Goal: Information Seeking & Learning: Learn about a topic

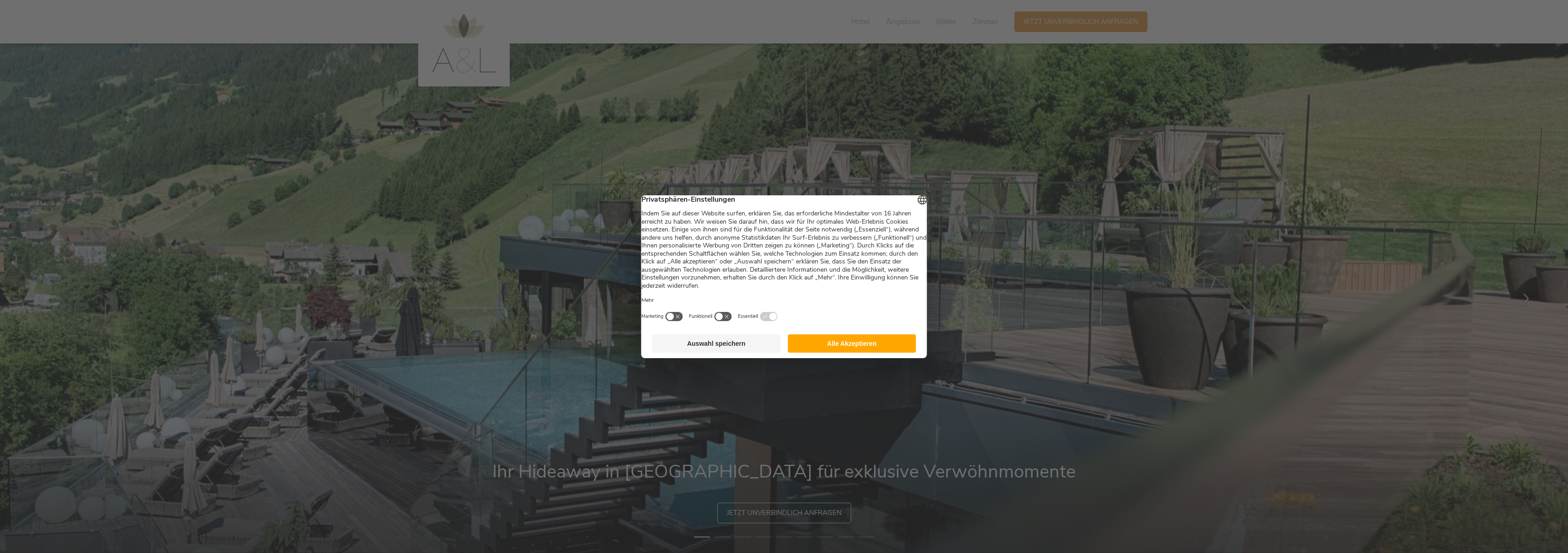
click at [854, 340] on button "Alle Akzeptieren" at bounding box center [852, 343] width 128 height 18
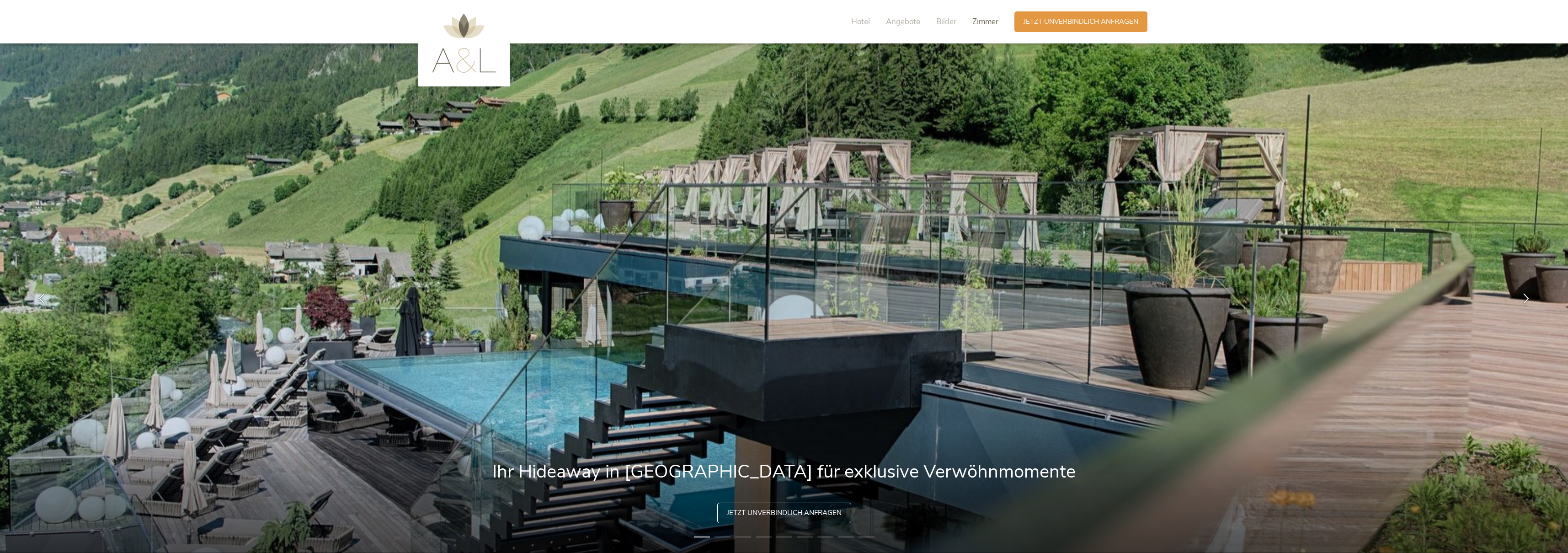
click at [998, 24] on div "Hotel Angebote Bilder Zimmer" at bounding box center [927, 21] width 175 height 21
click at [994, 23] on span "Zimmer" at bounding box center [985, 22] width 26 height 11
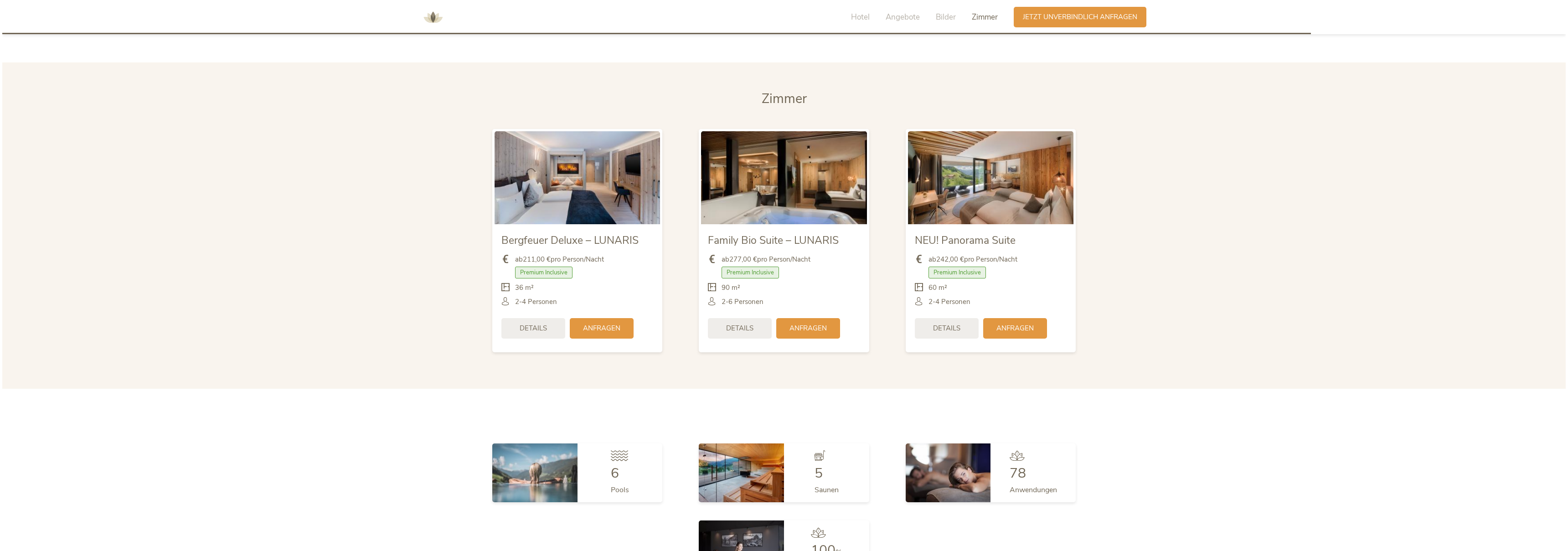
scroll to position [2283, 0]
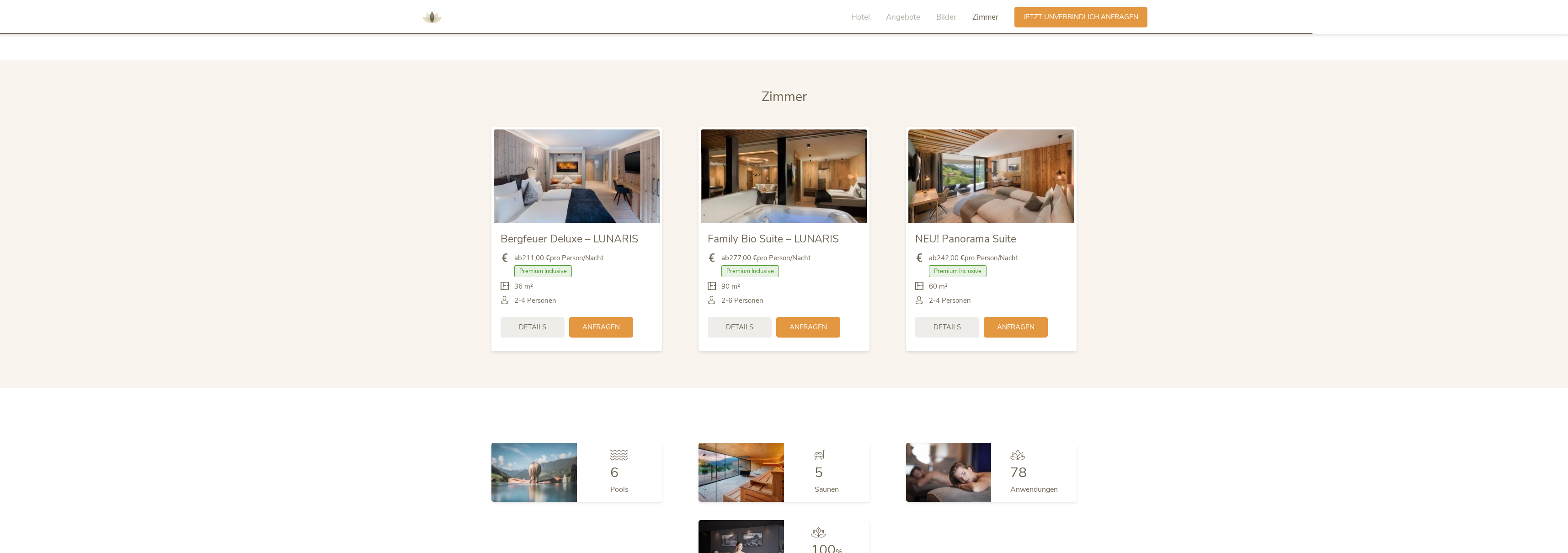
click at [810, 165] on img at bounding box center [784, 176] width 166 height 94
click at [775, 232] on span "Family Bio Suite – LUNARIS" at bounding box center [773, 238] width 132 height 14
click at [758, 317] on div "Details" at bounding box center [740, 326] width 64 height 21
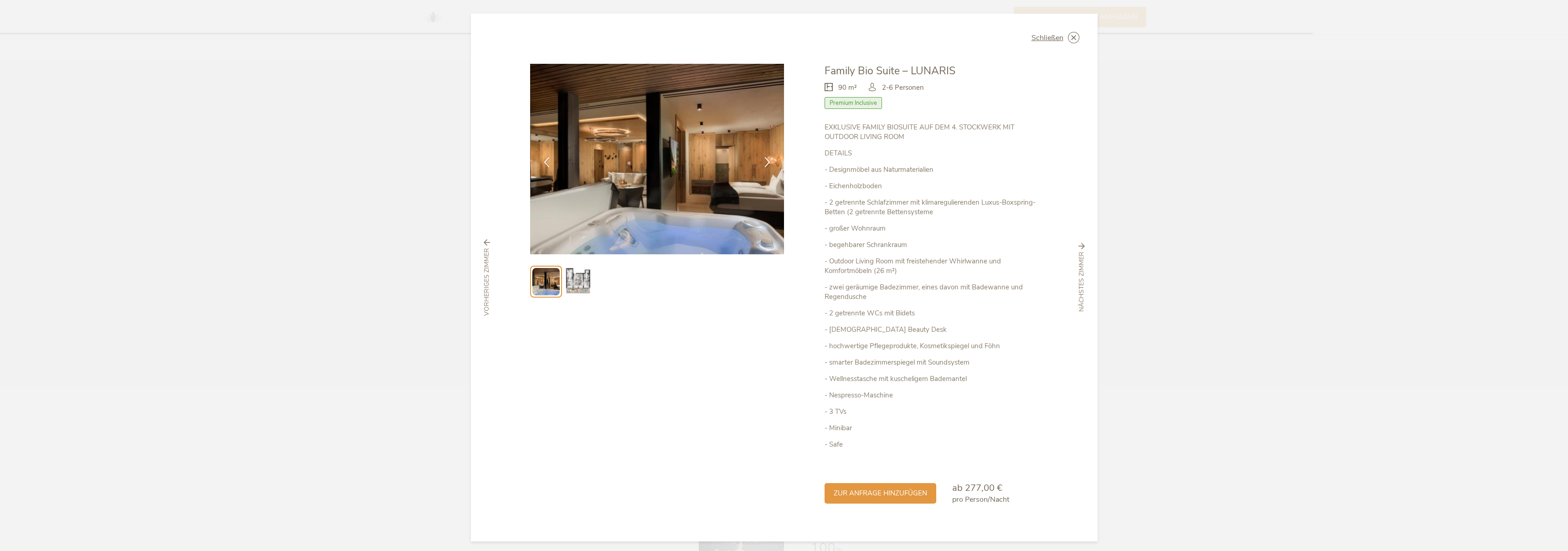
click at [582, 283] on img at bounding box center [578, 281] width 29 height 29
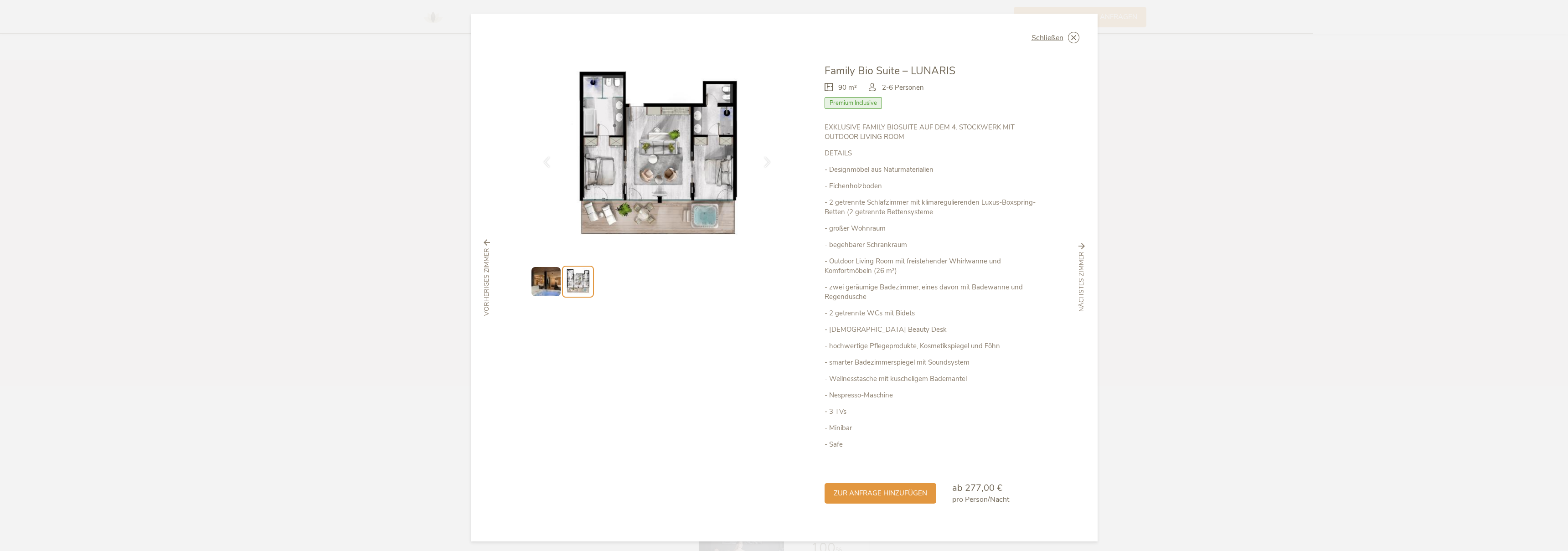
click at [556, 283] on img at bounding box center [546, 281] width 29 height 29
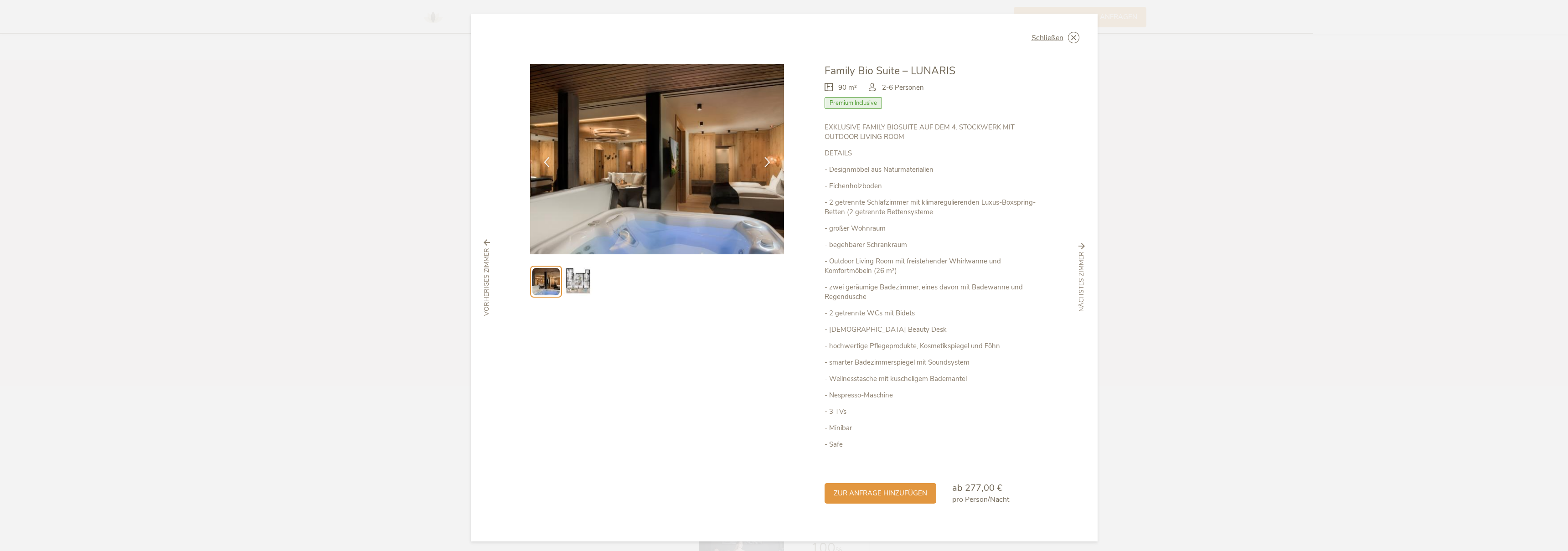
click at [571, 279] on img at bounding box center [578, 281] width 29 height 29
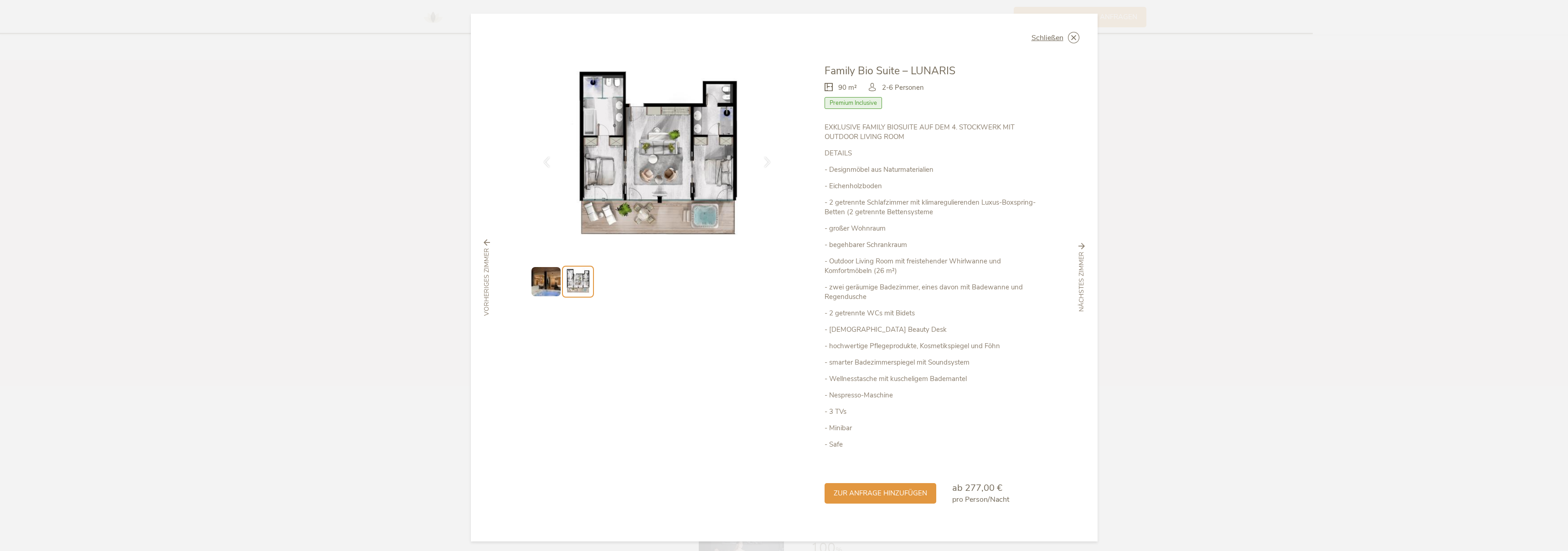
click at [550, 279] on img at bounding box center [546, 281] width 29 height 29
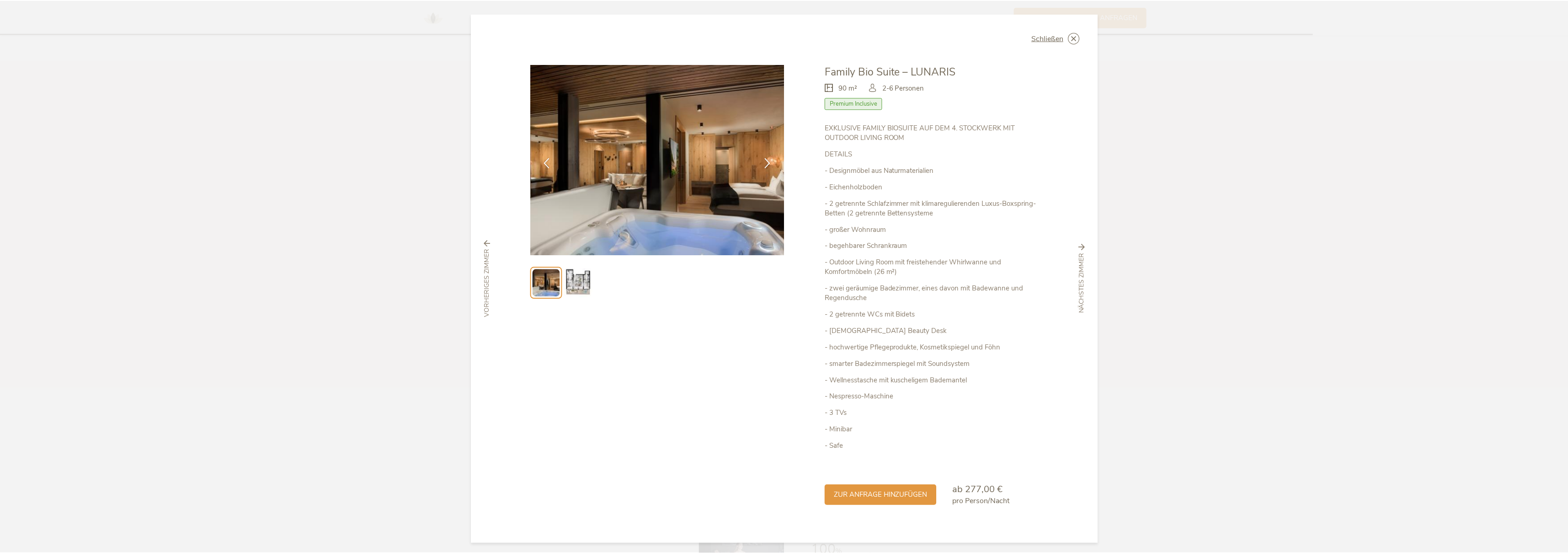
scroll to position [4, 0]
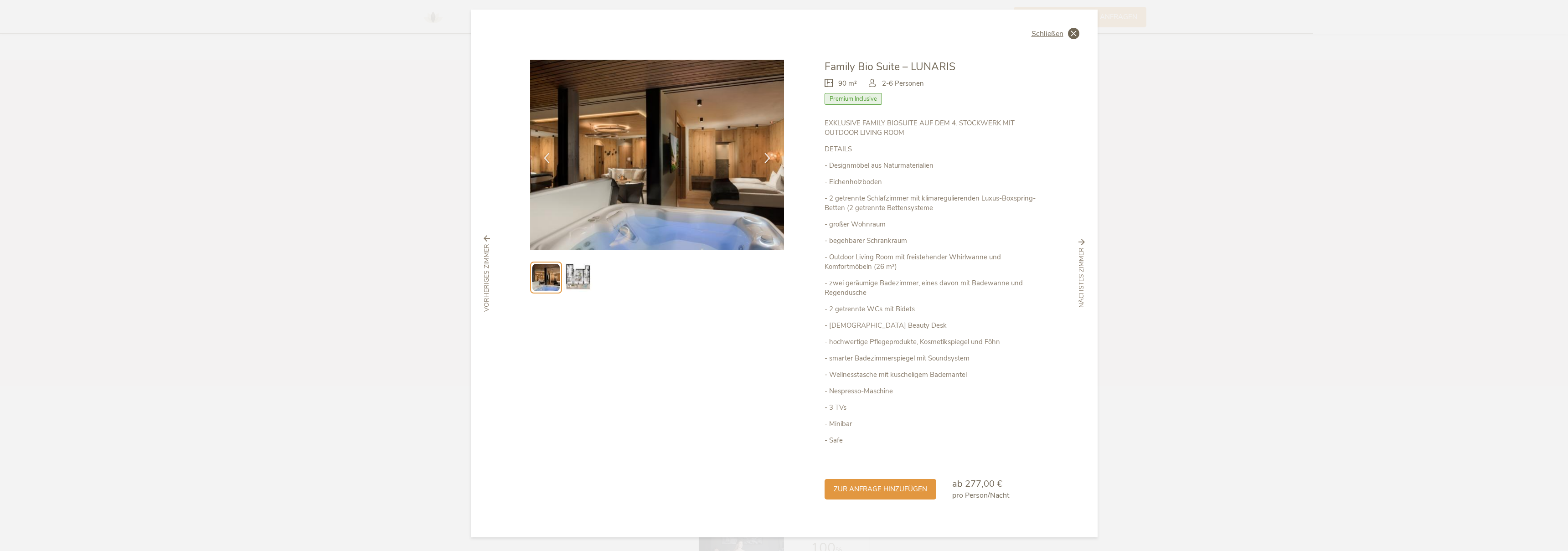
click at [1063, 33] on div "Schließen" at bounding box center [1055, 33] width 48 height 11
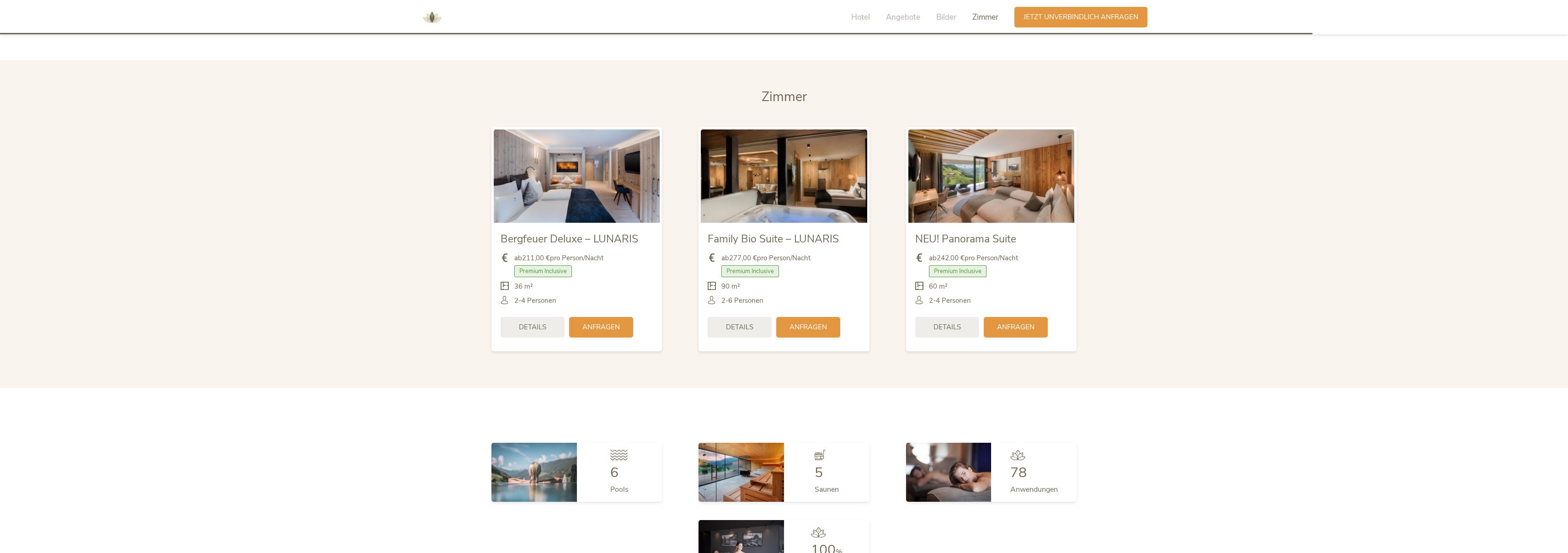
click at [959, 222] on div "NEU! Panorama Suite ab 242,00 € pro Person/Nacht Premium Inclusive Details" at bounding box center [991, 285] width 166 height 126
click at [953, 316] on div "Details" at bounding box center [947, 326] width 64 height 21
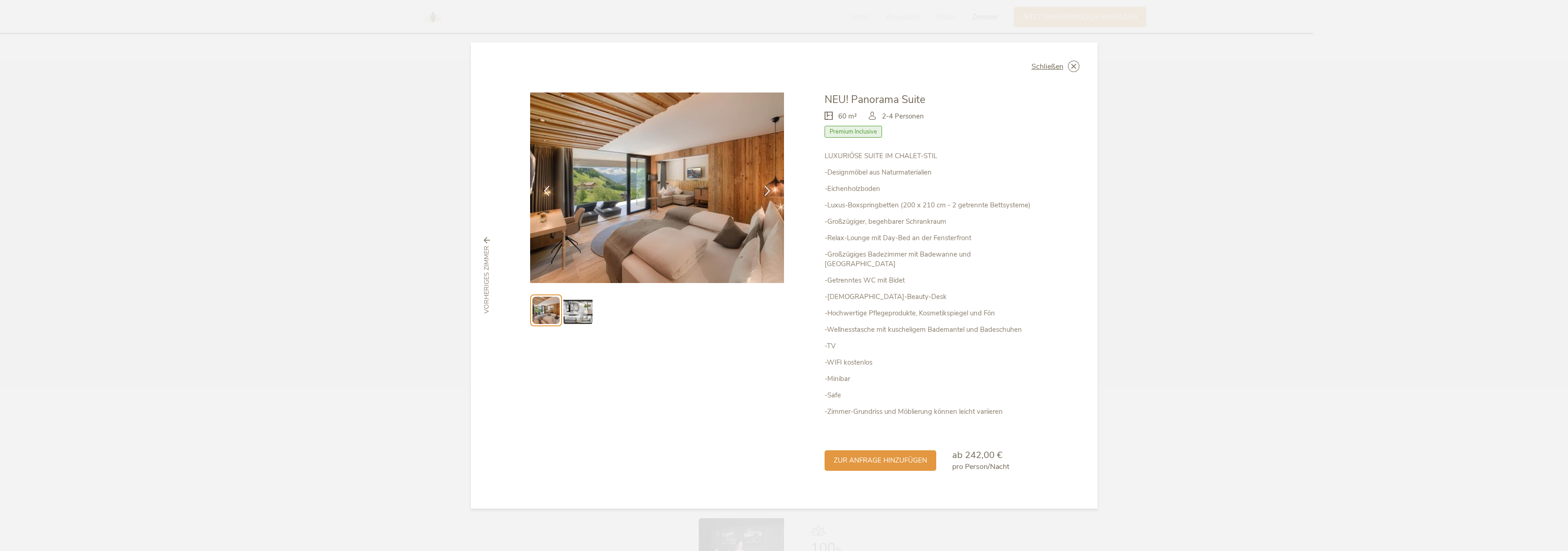
drag, startPoint x: 588, startPoint y: 327, endPoint x: 555, endPoint y: 326, distance: 33.0
click at [588, 325] on img at bounding box center [578, 310] width 29 height 29
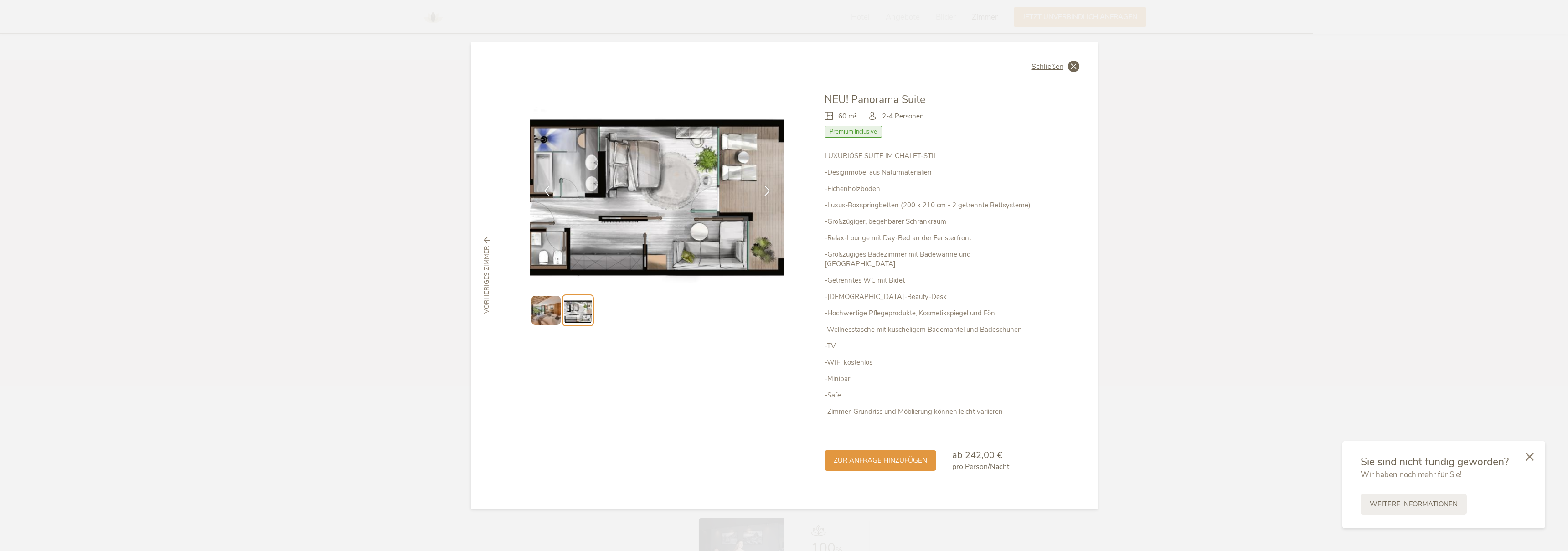
click at [1073, 72] on icon at bounding box center [1073, 66] width 11 height 11
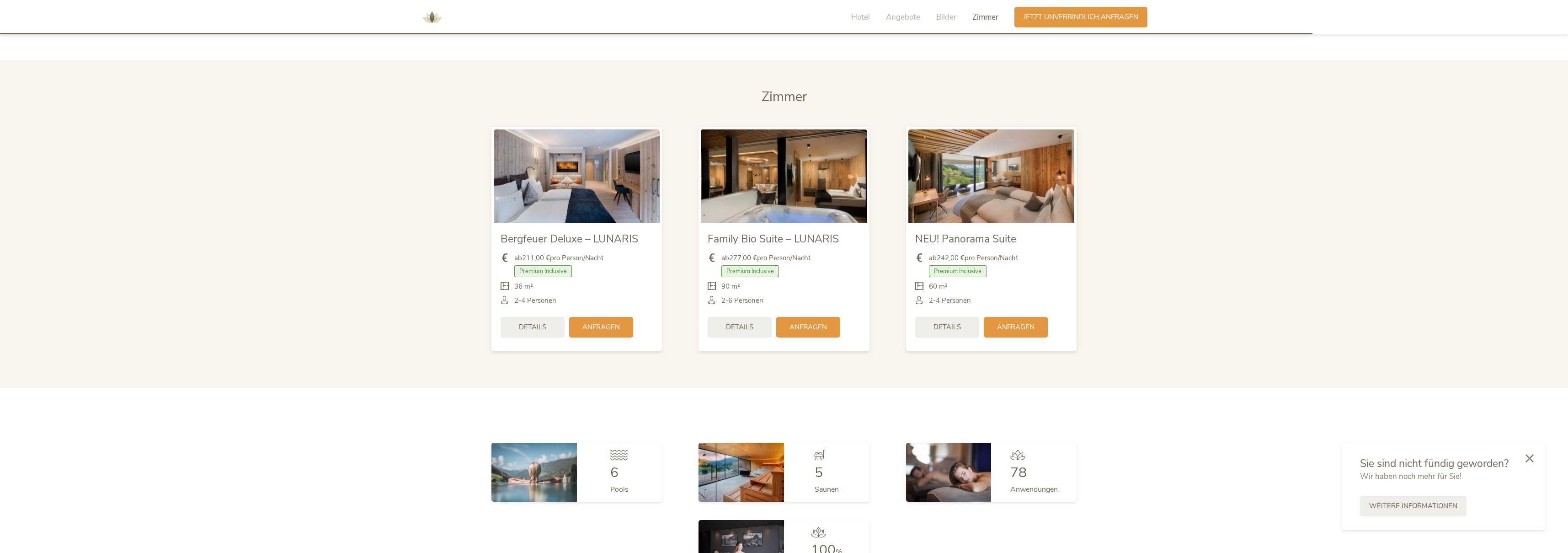
click at [767, 196] on img at bounding box center [784, 176] width 166 height 94
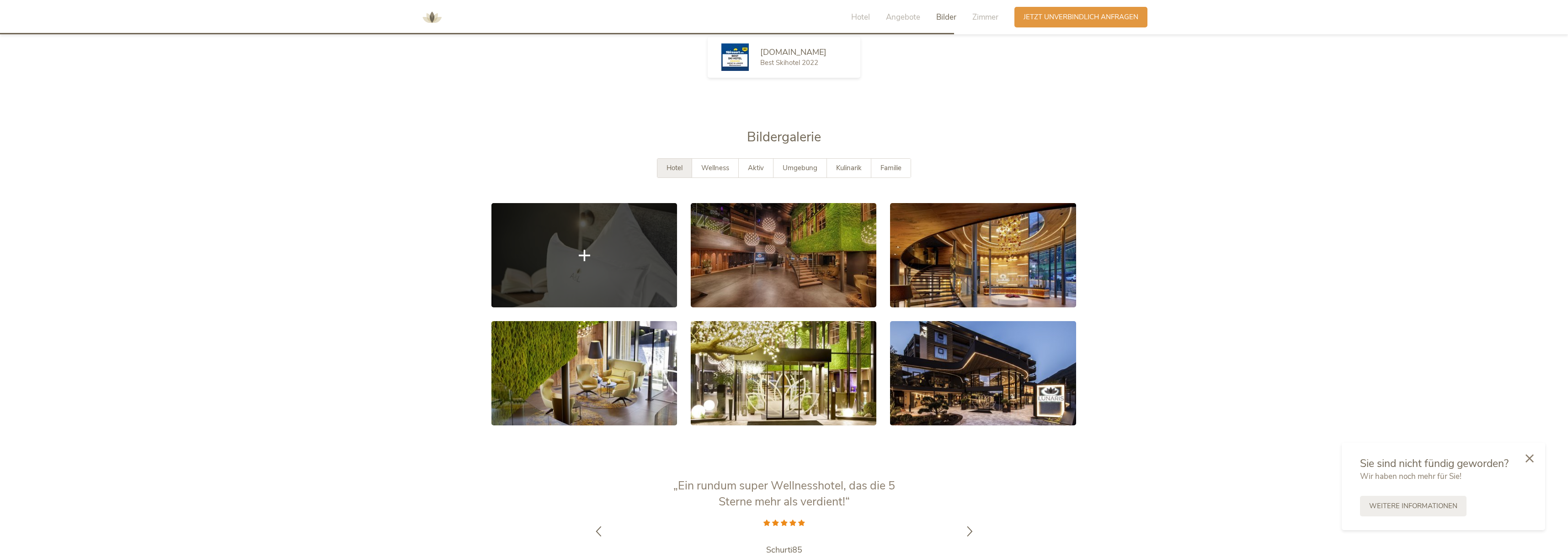
scroll to position [1666, 0]
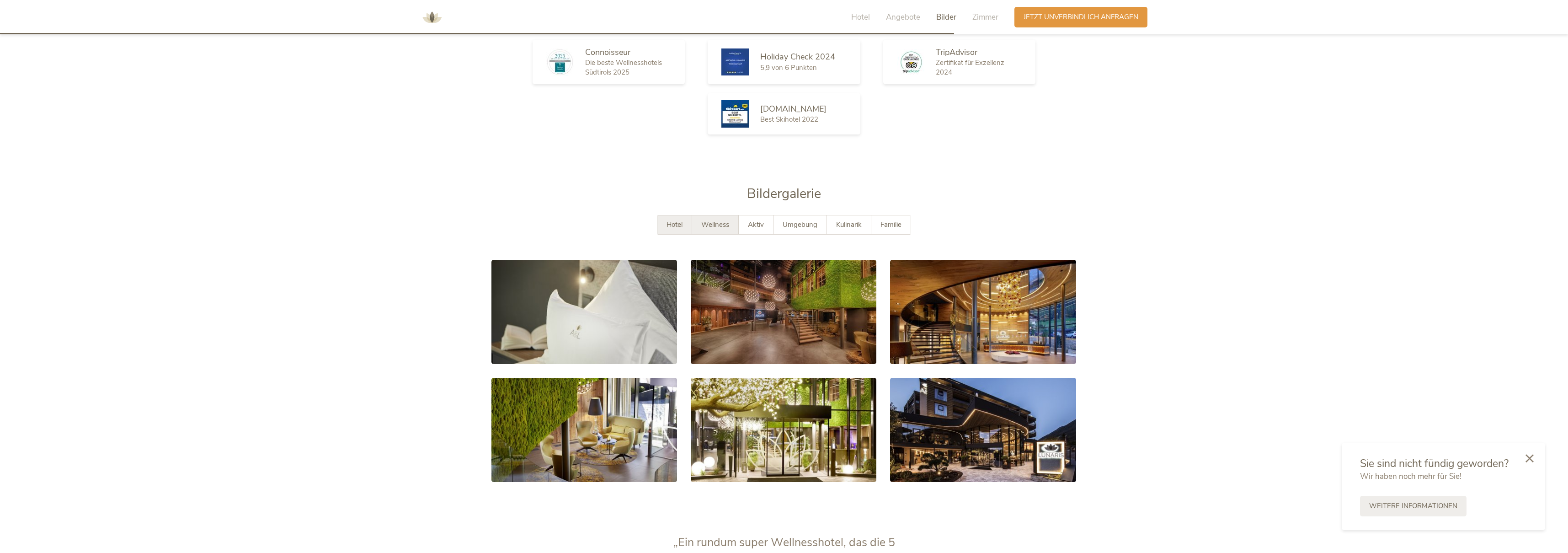
click at [715, 215] on div "Wellness" at bounding box center [716, 224] width 47 height 19
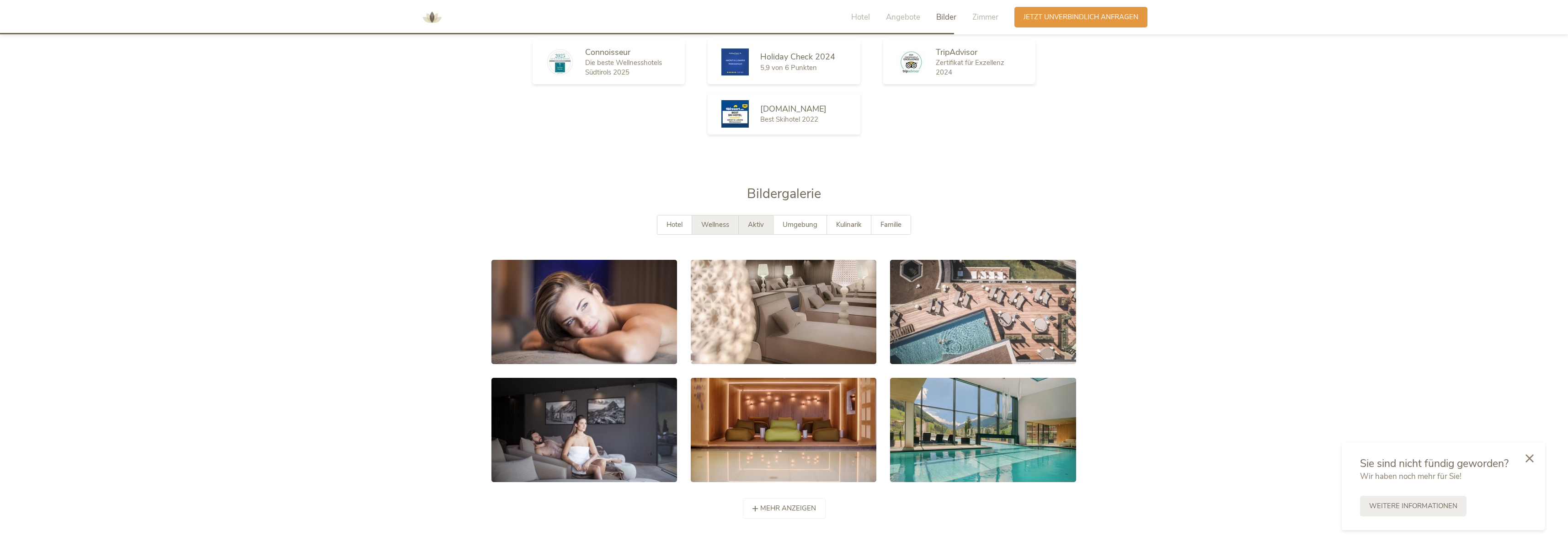
click at [746, 215] on div "Aktiv" at bounding box center [756, 224] width 35 height 19
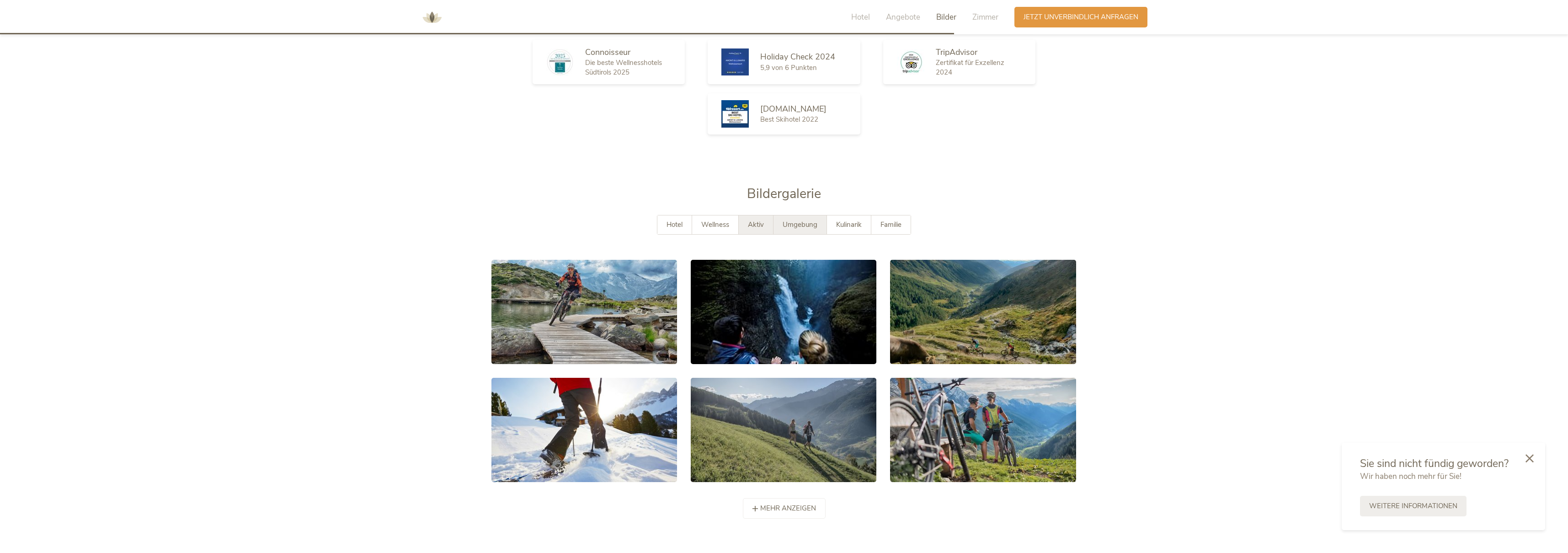
click at [792, 220] on span "Umgebung" at bounding box center [800, 224] width 35 height 9
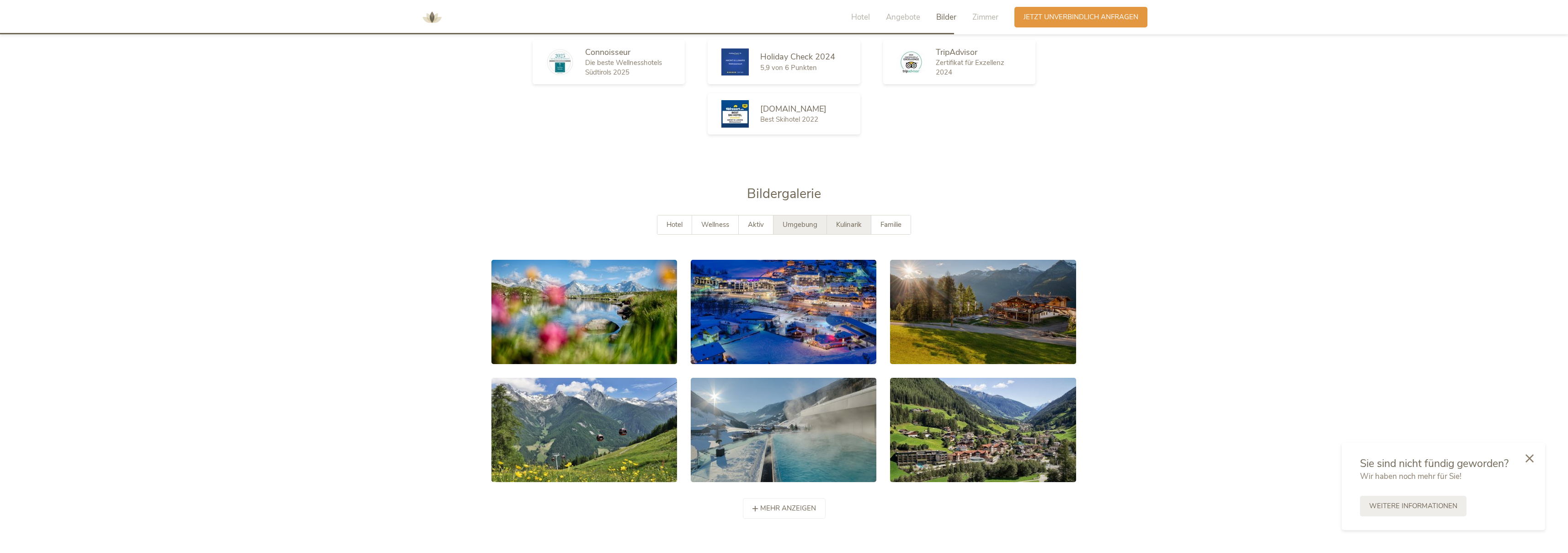
click at [836, 220] on span "Kulinarik" at bounding box center [848, 224] width 25 height 9
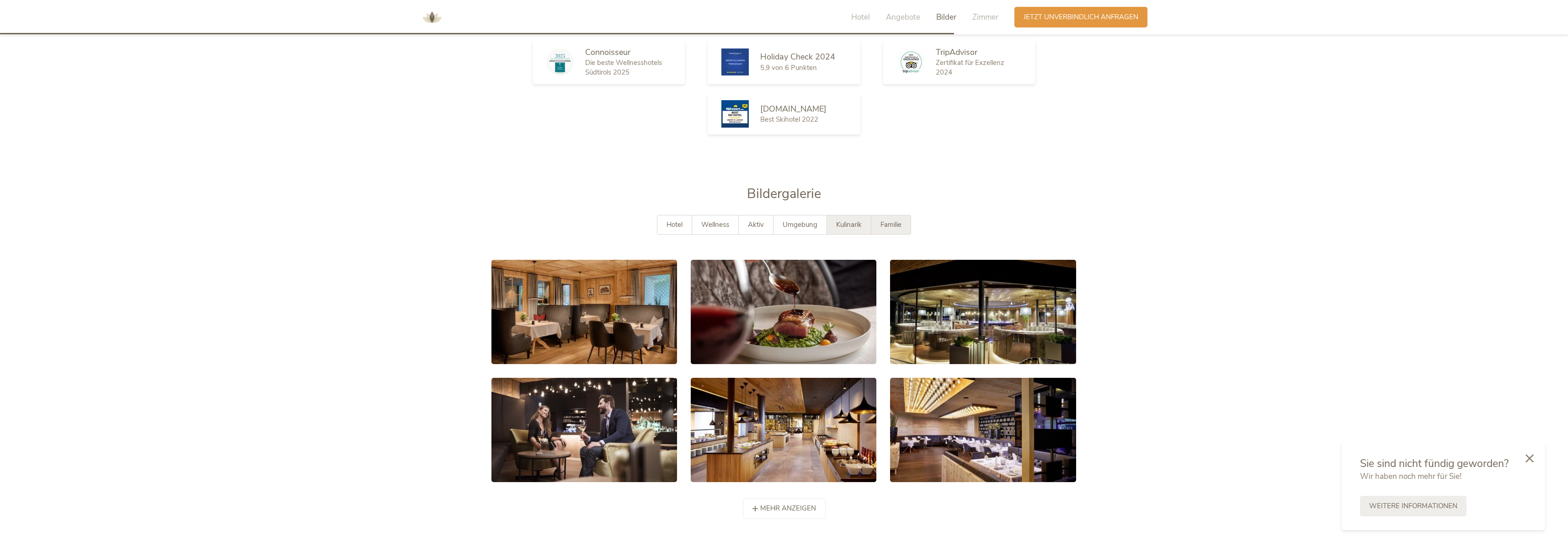
click at [879, 215] on div "Familie" at bounding box center [890, 224] width 39 height 19
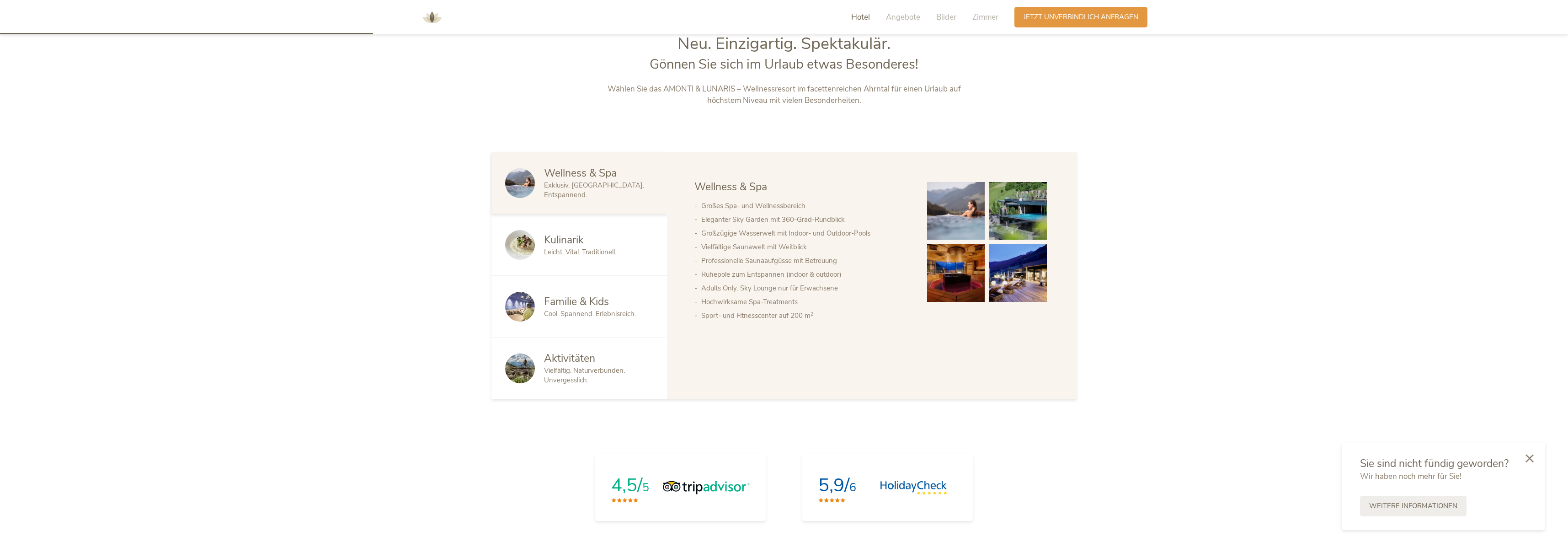
scroll to position [507, 0]
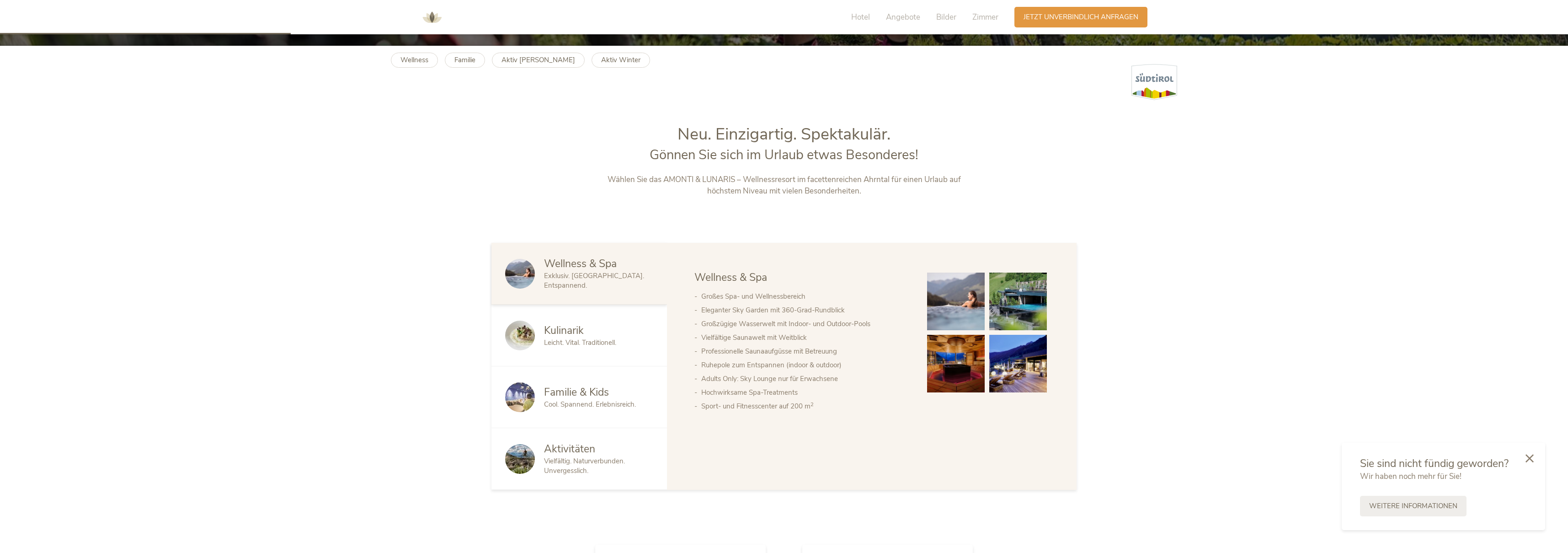
click at [605, 353] on div "Kulinarik Leicht. Vital. Traditionell." at bounding box center [579, 335] width 176 height 61
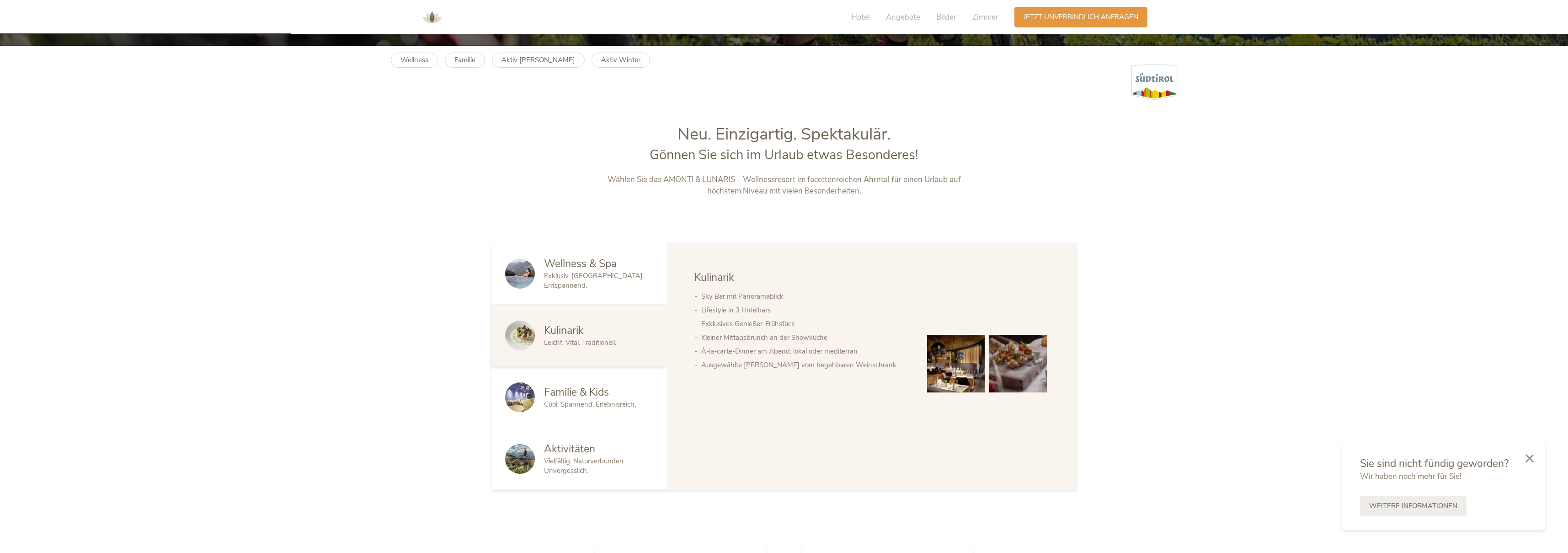
click at [603, 376] on div "Familie & Kids Cool. Spannend. Erlebnisreich." at bounding box center [579, 397] width 176 height 61
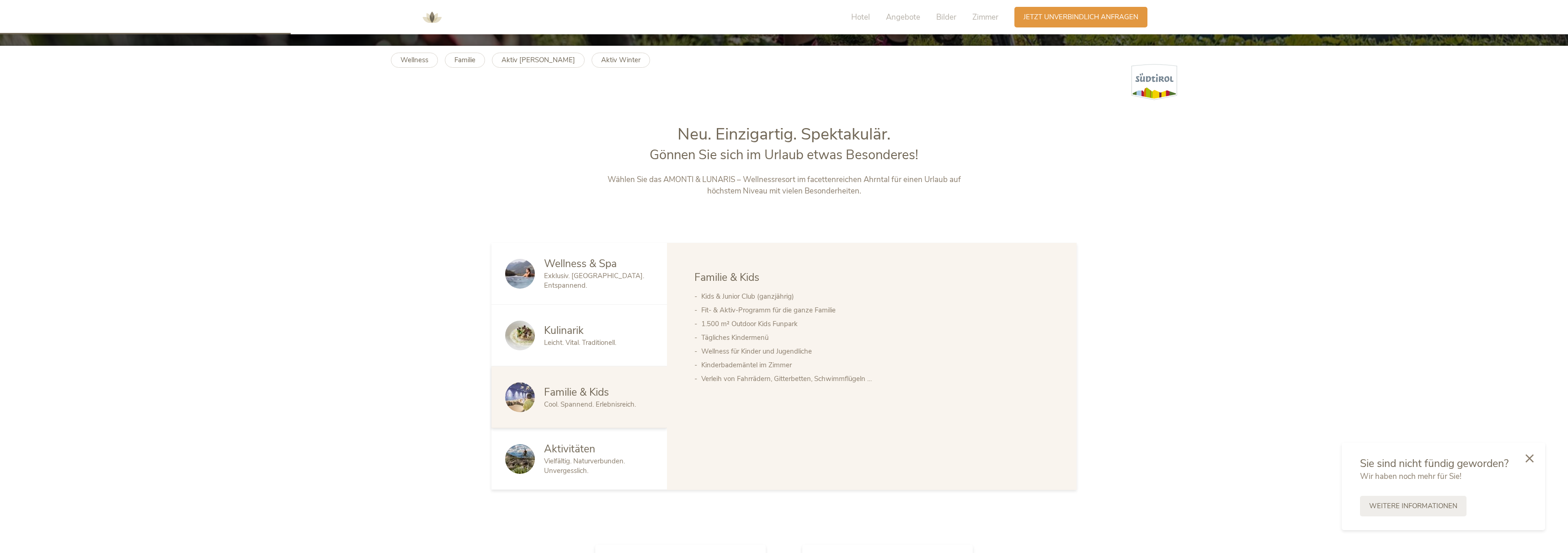
click at [591, 451] on span "Aktivitäten" at bounding box center [569, 448] width 51 height 14
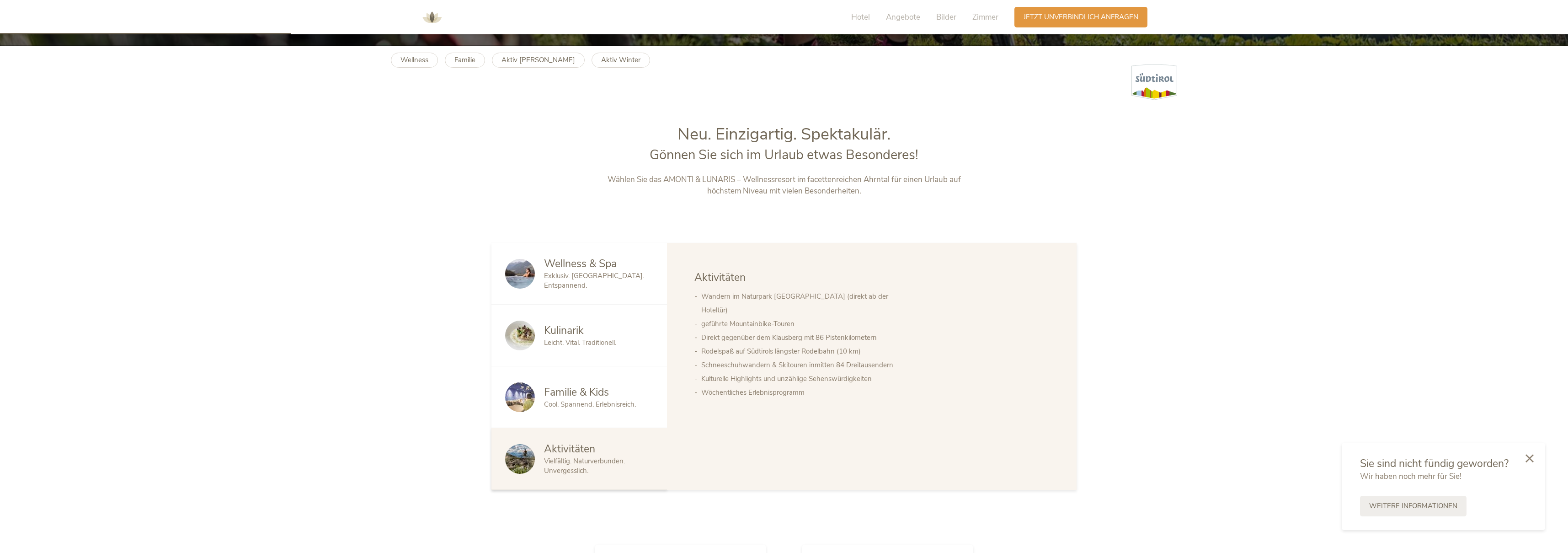
click at [617, 268] on div "Wellness & Spa" at bounding box center [599, 264] width 109 height 15
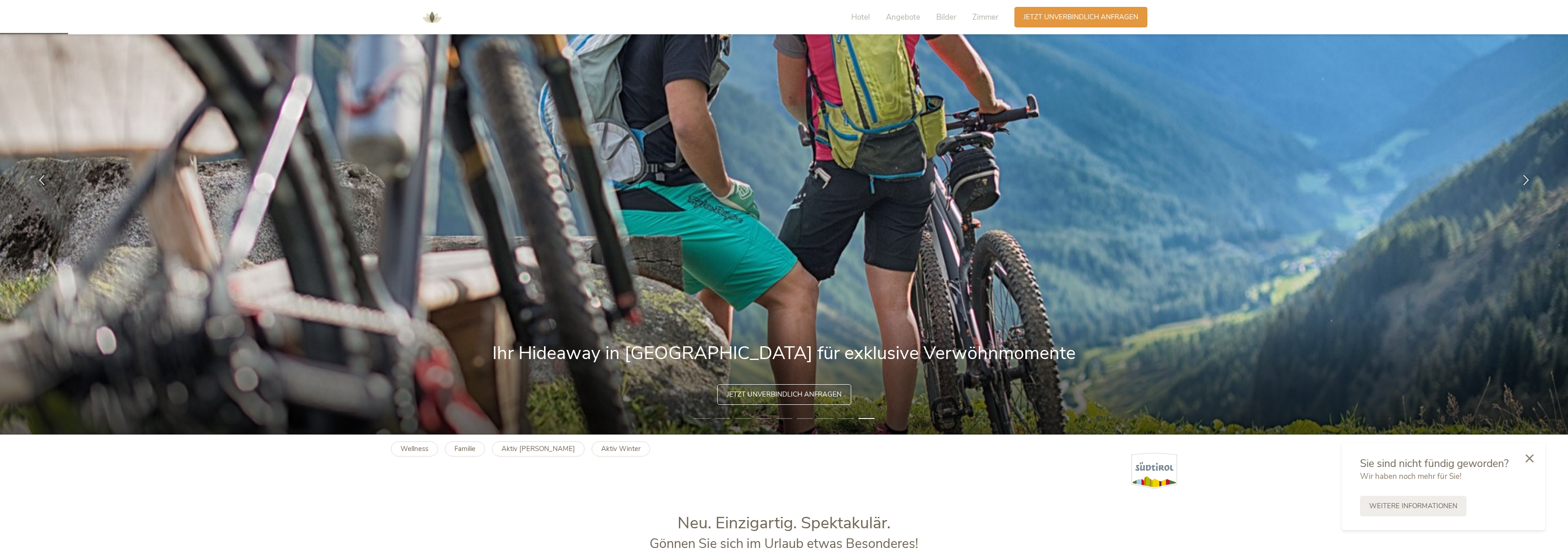
scroll to position [117, 0]
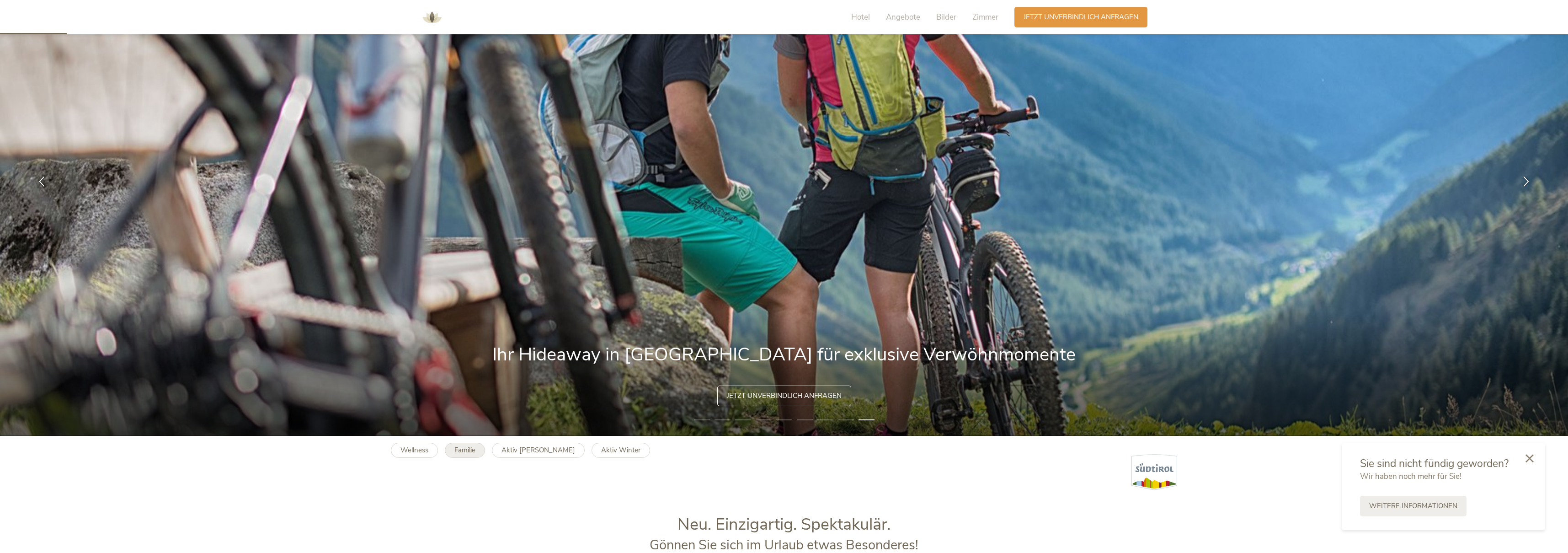
click at [457, 449] on b "Familie" at bounding box center [465, 450] width 21 height 9
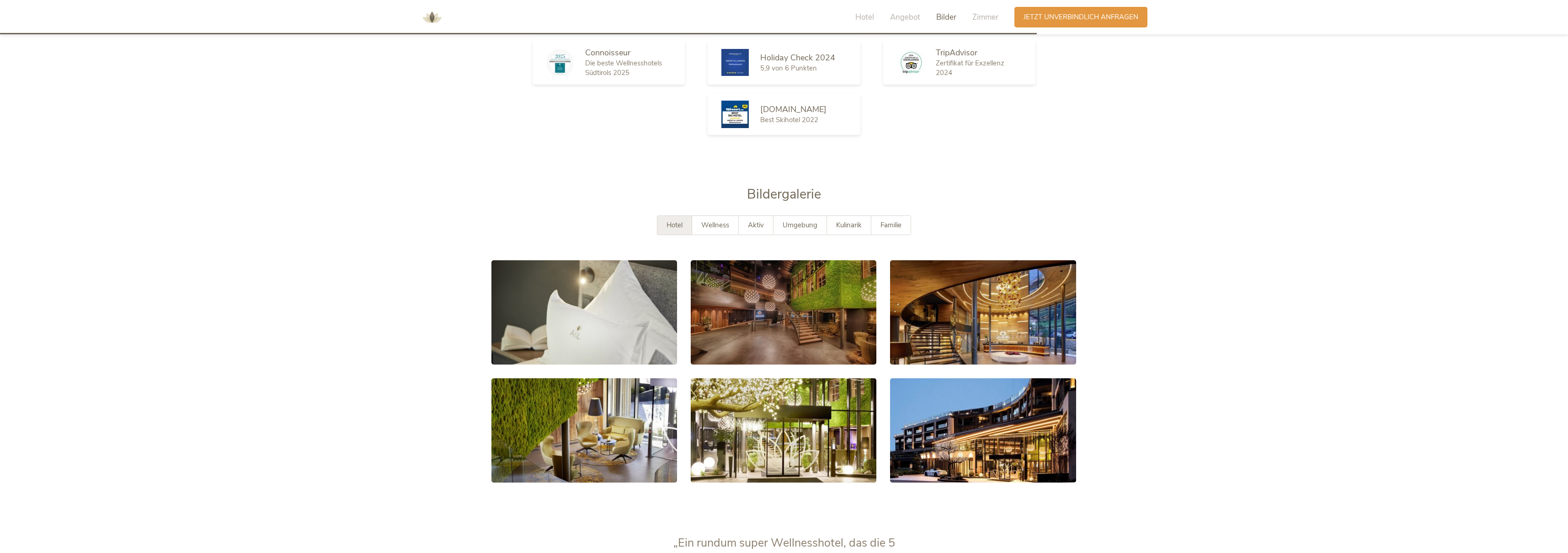
scroll to position [1763, 0]
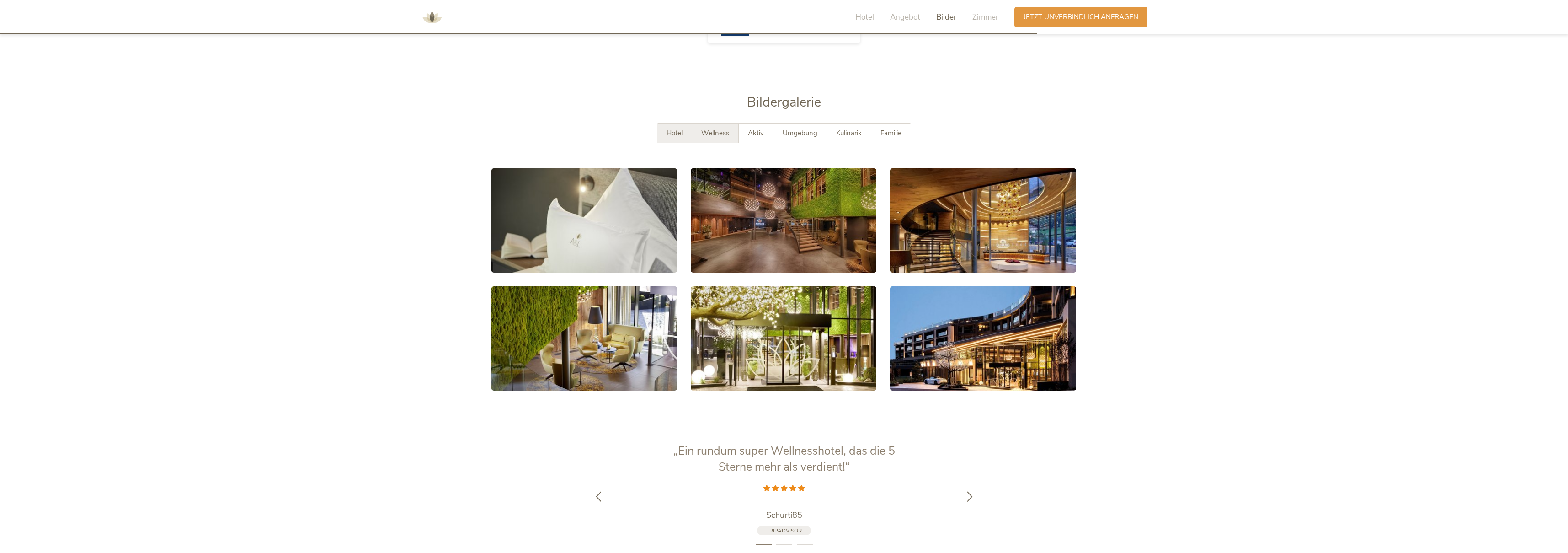
click at [706, 128] on span "Wellness" at bounding box center [715, 133] width 28 height 9
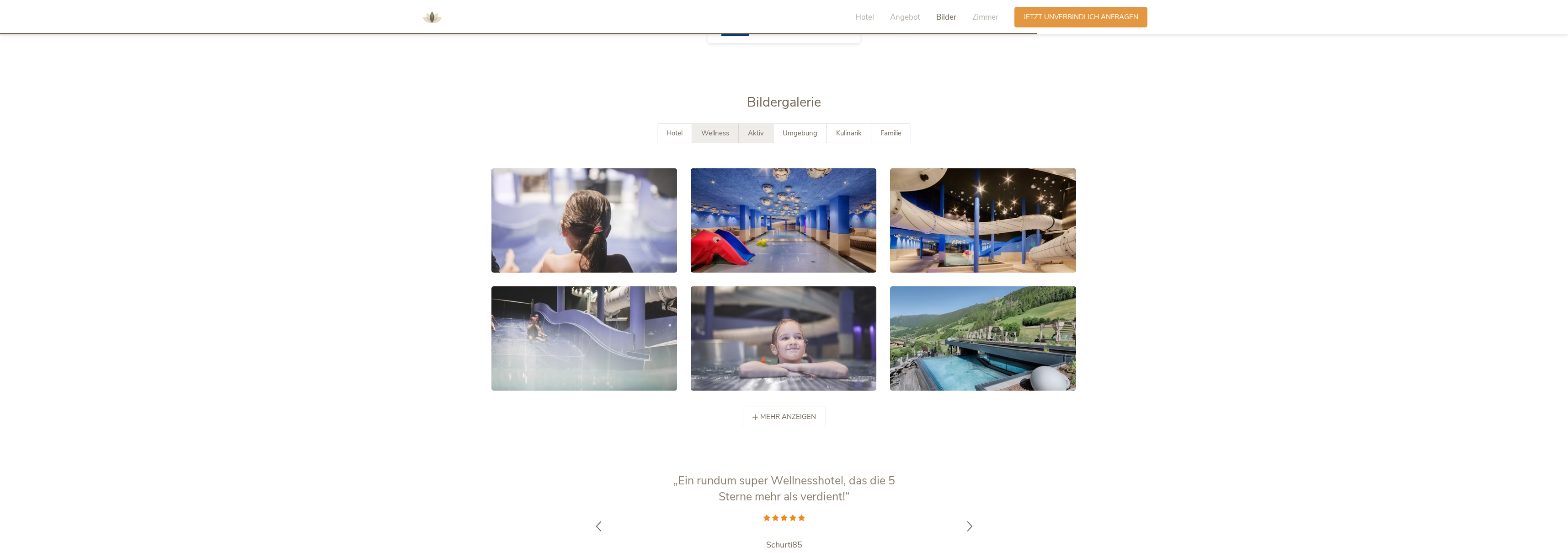
click at [749, 128] on span "Aktiv" at bounding box center [756, 133] width 16 height 9
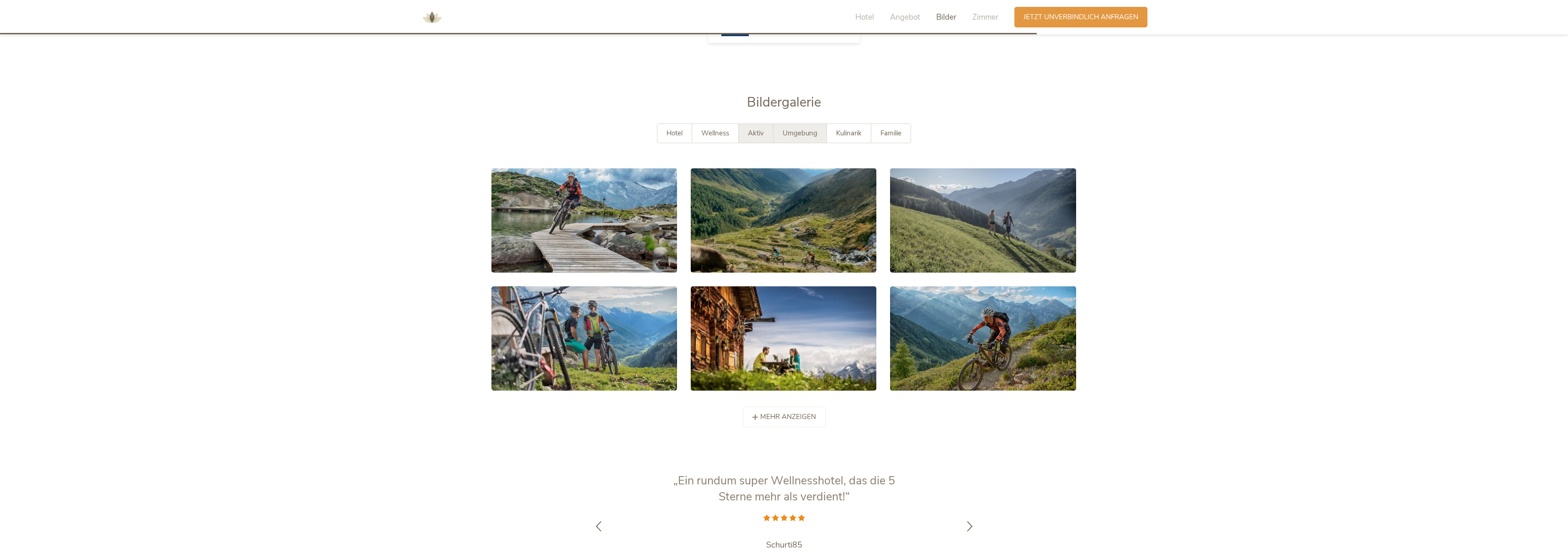
drag, startPoint x: 792, startPoint y: 122, endPoint x: 804, endPoint y: 120, distance: 12.2
click at [802, 128] on span "Umgebung" at bounding box center [800, 133] width 35 height 9
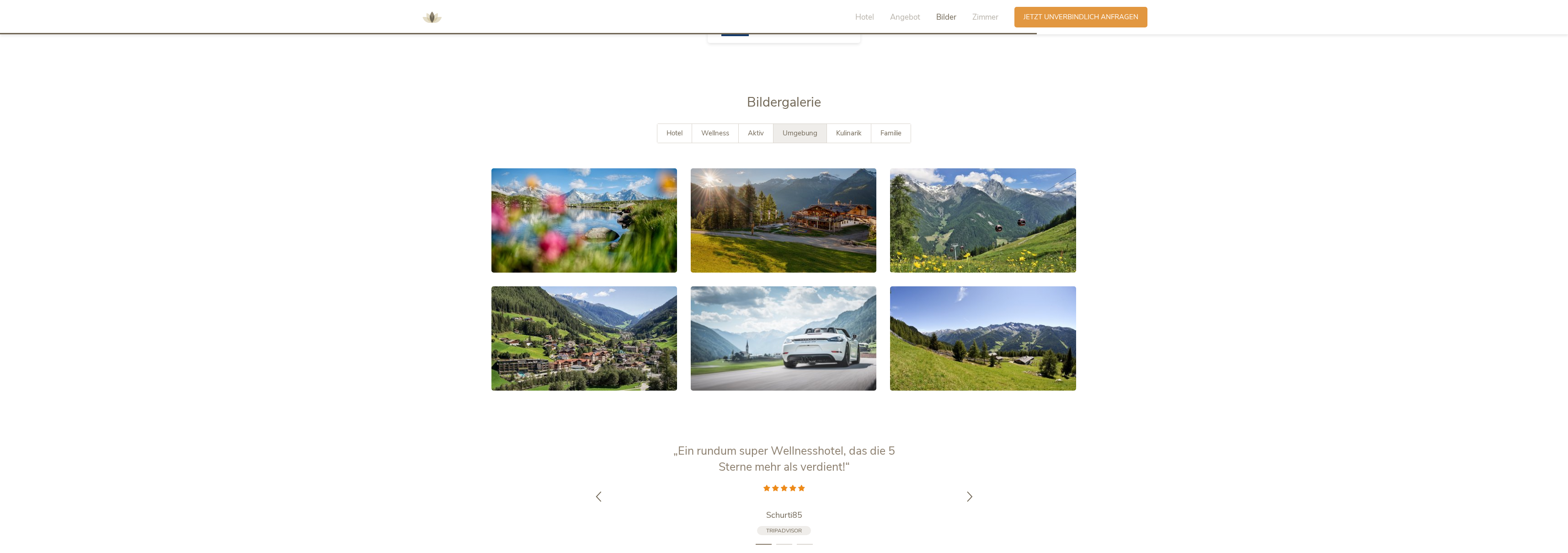
click at [818, 124] on div "Umgebung" at bounding box center [800, 134] width 53 height 19
click at [864, 127] on div "Kulinarik" at bounding box center [849, 134] width 44 height 19
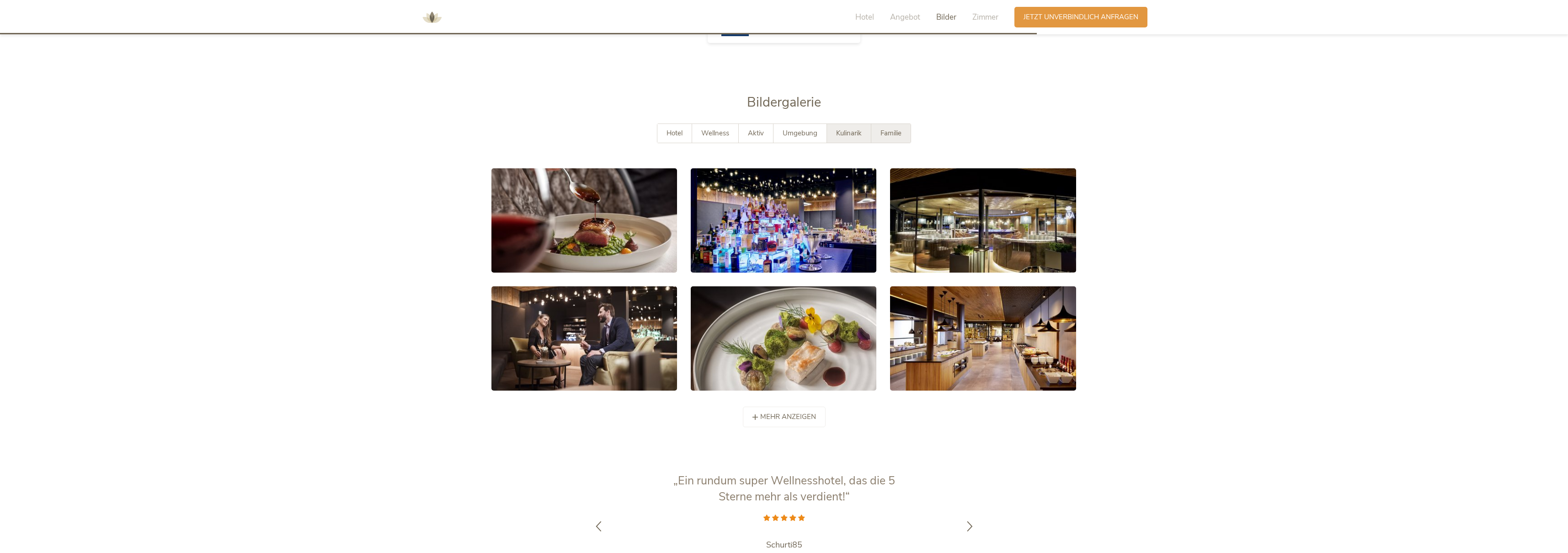
click at [890, 128] on span "Familie" at bounding box center [890, 133] width 21 height 9
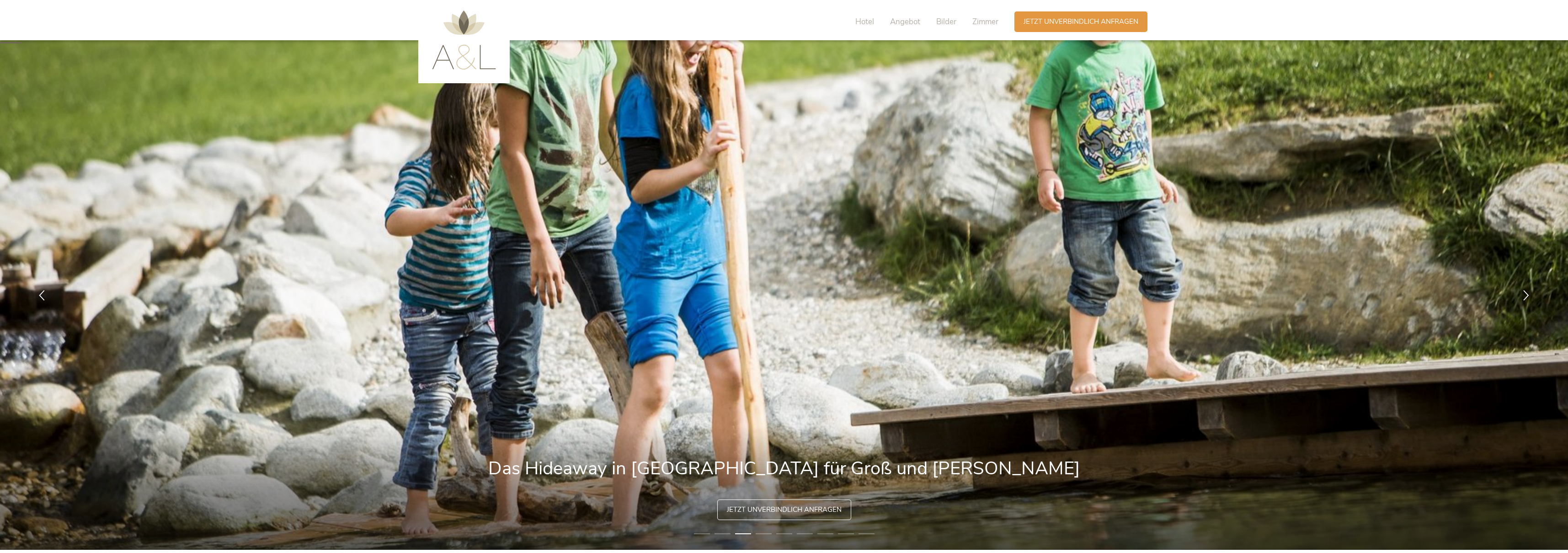
scroll to position [0, 0]
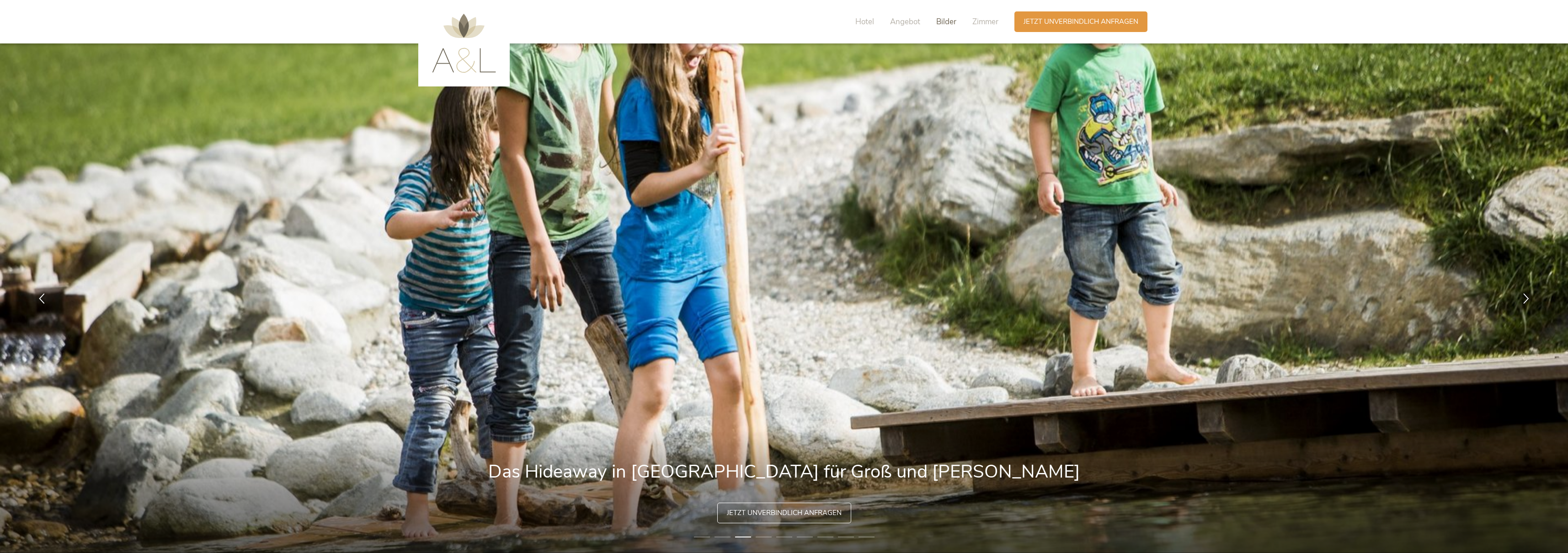
click at [947, 24] on span "Bilder" at bounding box center [946, 22] width 20 height 11
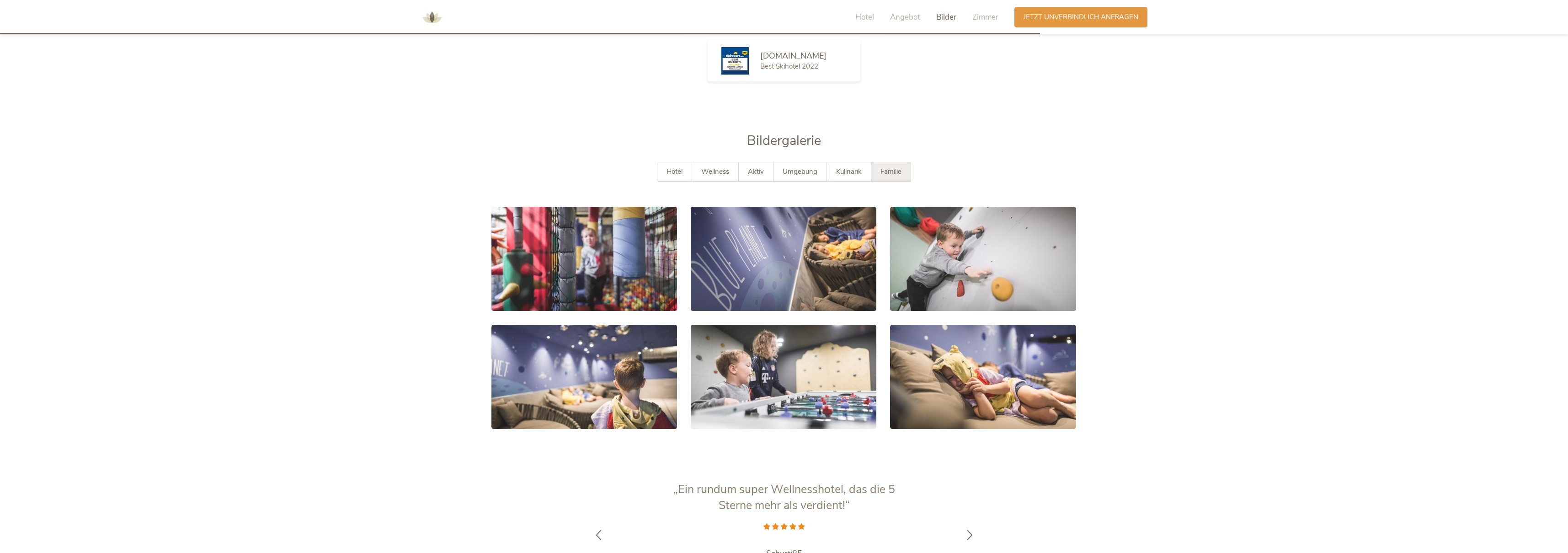
scroll to position [1795, 0]
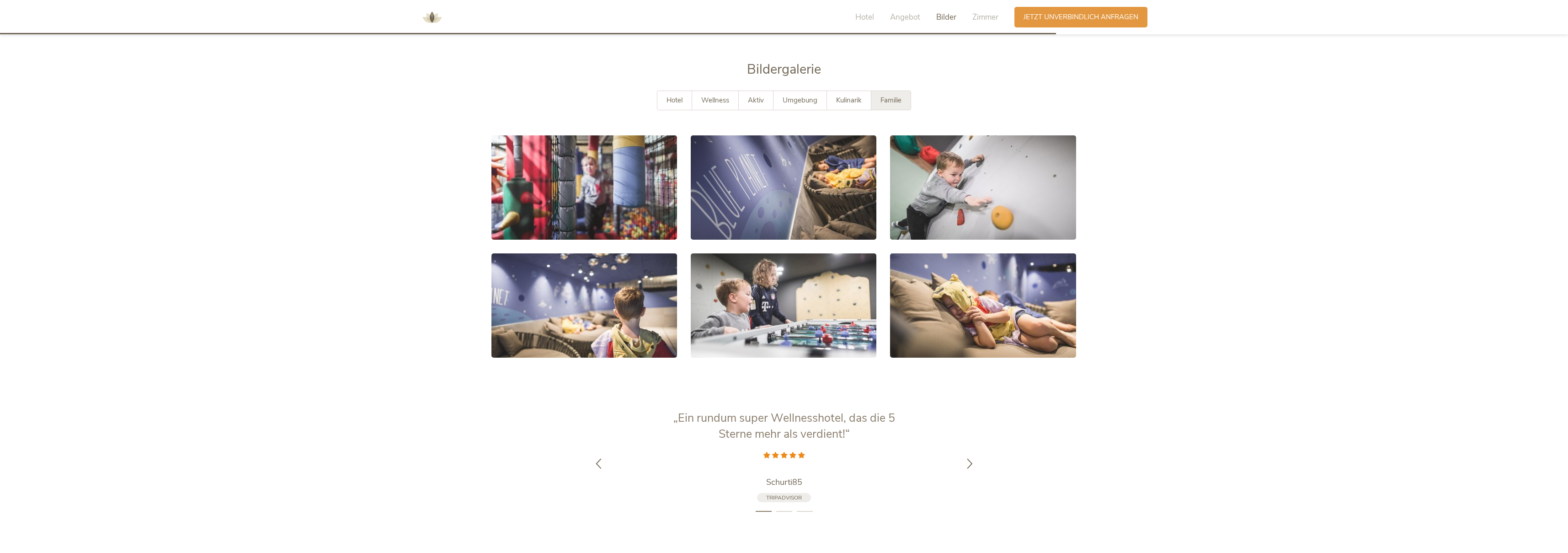
click at [920, 24] on div "Hotel Angebot Bilder Zimmer" at bounding box center [929, 17] width 170 height 21
click at [906, 18] on span "Angebot" at bounding box center [904, 17] width 30 height 11
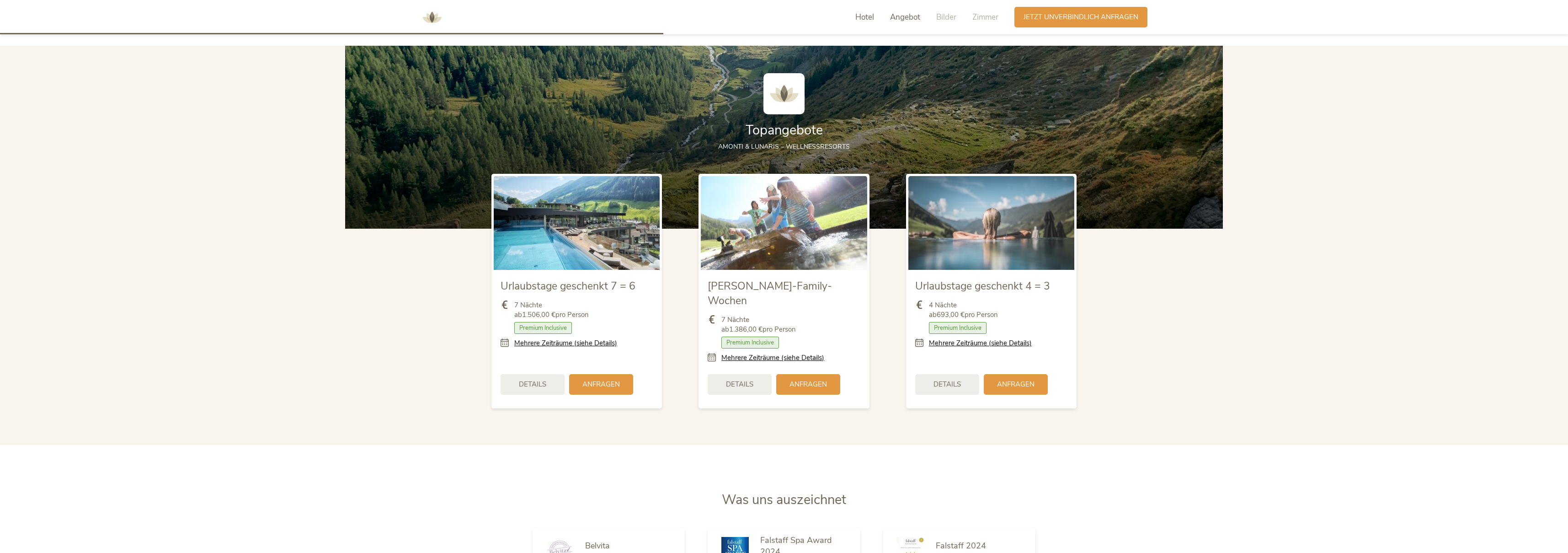
click at [864, 17] on span "Hotel" at bounding box center [864, 17] width 19 height 11
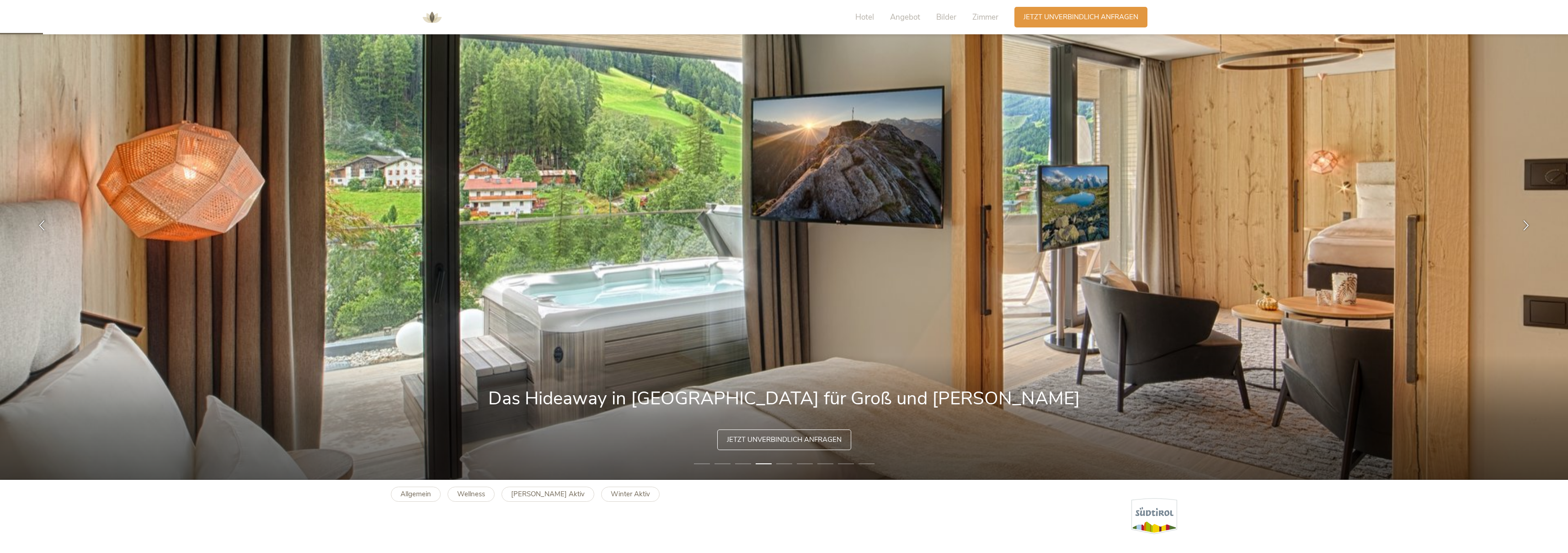
scroll to position [70, 0]
